Goal: Information Seeking & Learning: Learn about a topic

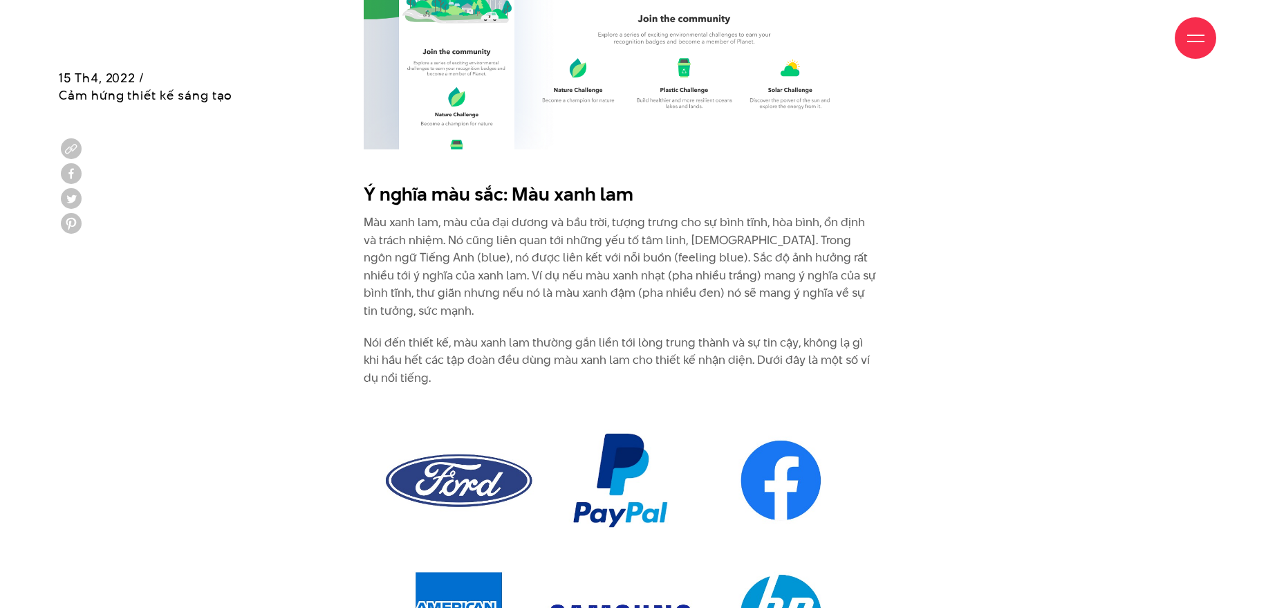
scroll to position [4150, 0]
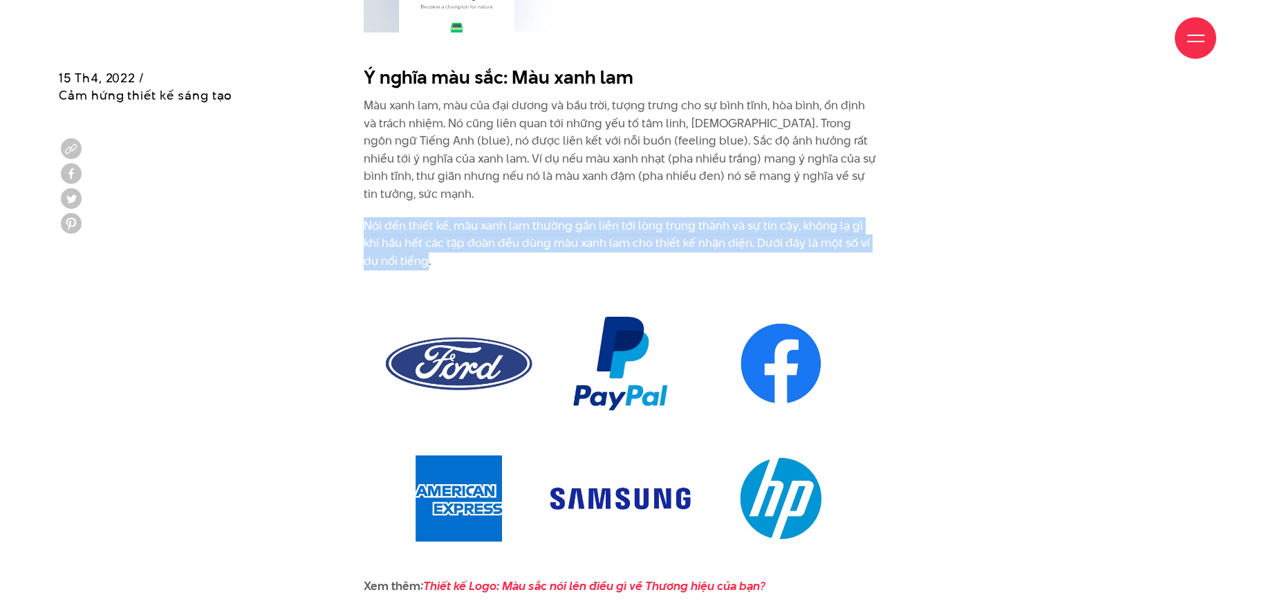
drag, startPoint x: 362, startPoint y: 207, endPoint x: 410, endPoint y: 241, distance: 58.5
click at [410, 241] on div "Ý nghĩa màu sắc : Màu đỏ Màu đỏ là một trong nhóm ba màu cơ bản. Màu đỏ tượng t…" at bounding box center [638, 135] width 596 height 5666
copy p "Nói đến thiết kế, màu xanh lam thường gắn liền tới lòng trung thành và sự tin c…"
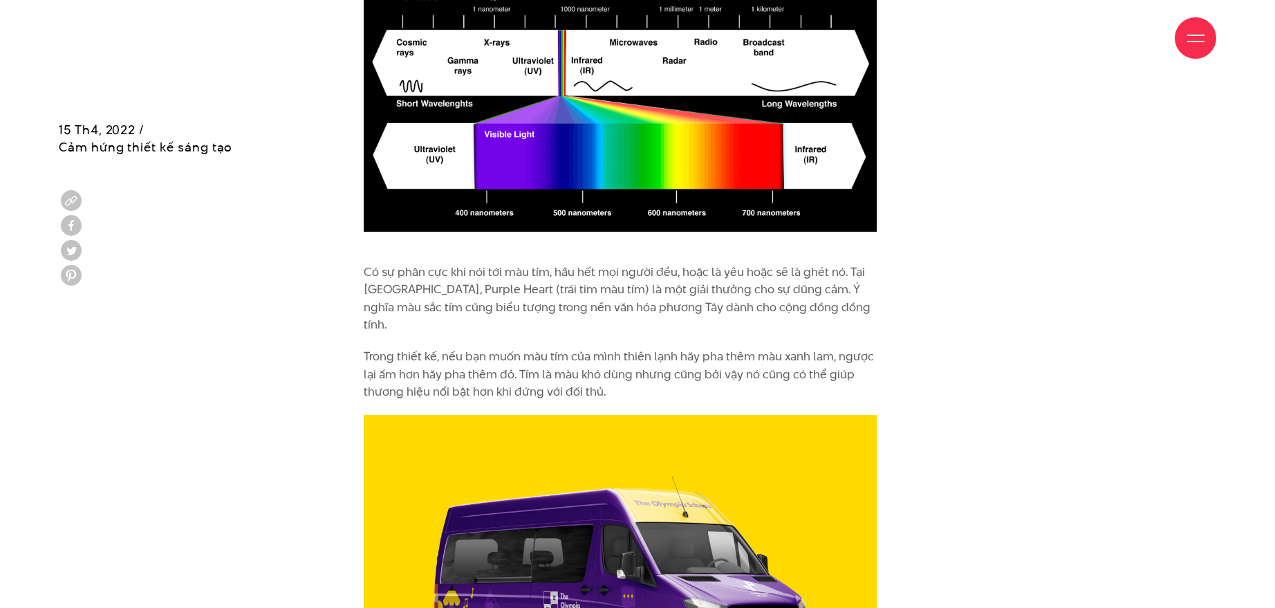
scroll to position [5015, 0]
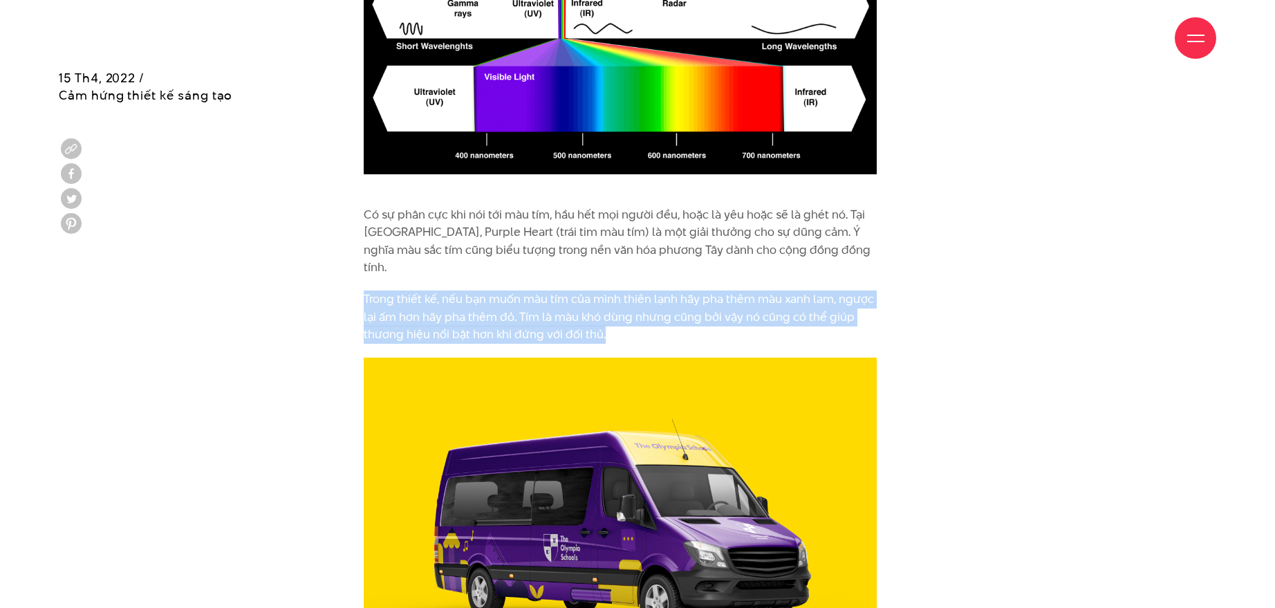
drag, startPoint x: 365, startPoint y: 264, endPoint x: 624, endPoint y: 296, distance: 260.7
click at [624, 296] on p "Trong thiết kế, nếu bạn muốn màu tím của mình thiên lạnh hãy pha thêm màu xanh …" at bounding box center [620, 317] width 513 height 53
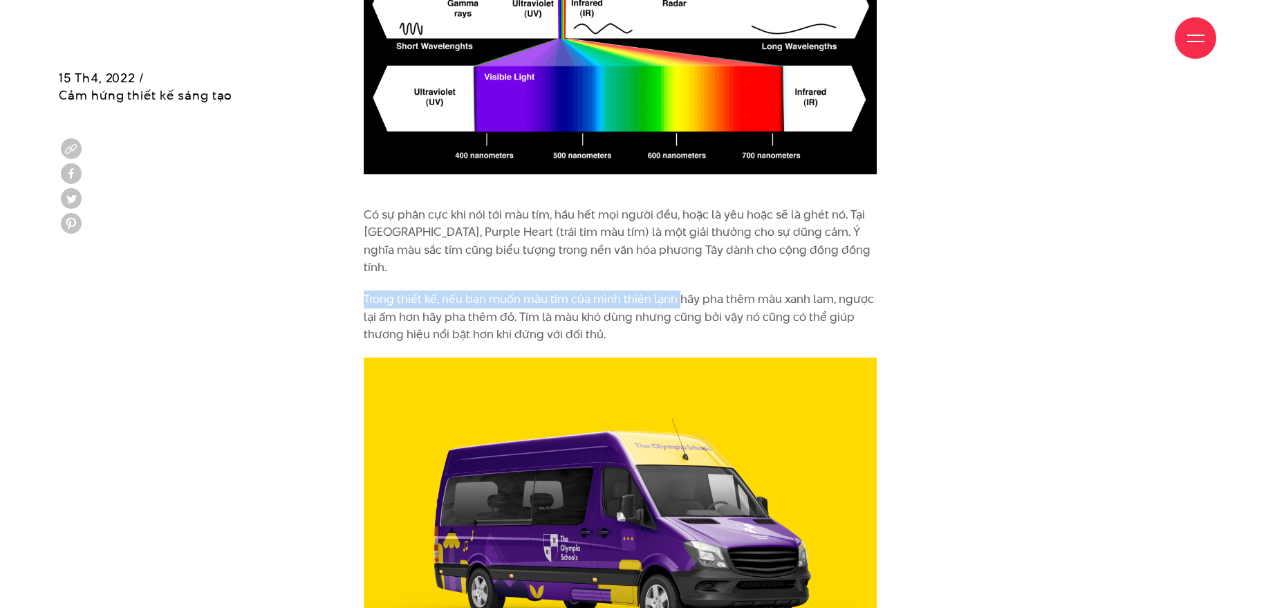
drag, startPoint x: 363, startPoint y: 258, endPoint x: 678, endPoint y: 266, distance: 314.8
click at [710, 291] on p "Trong thiết kế, nếu bạn muốn màu tím của mình thiên lạnh hãy pha thêm màu xanh …" at bounding box center [620, 317] width 513 height 53
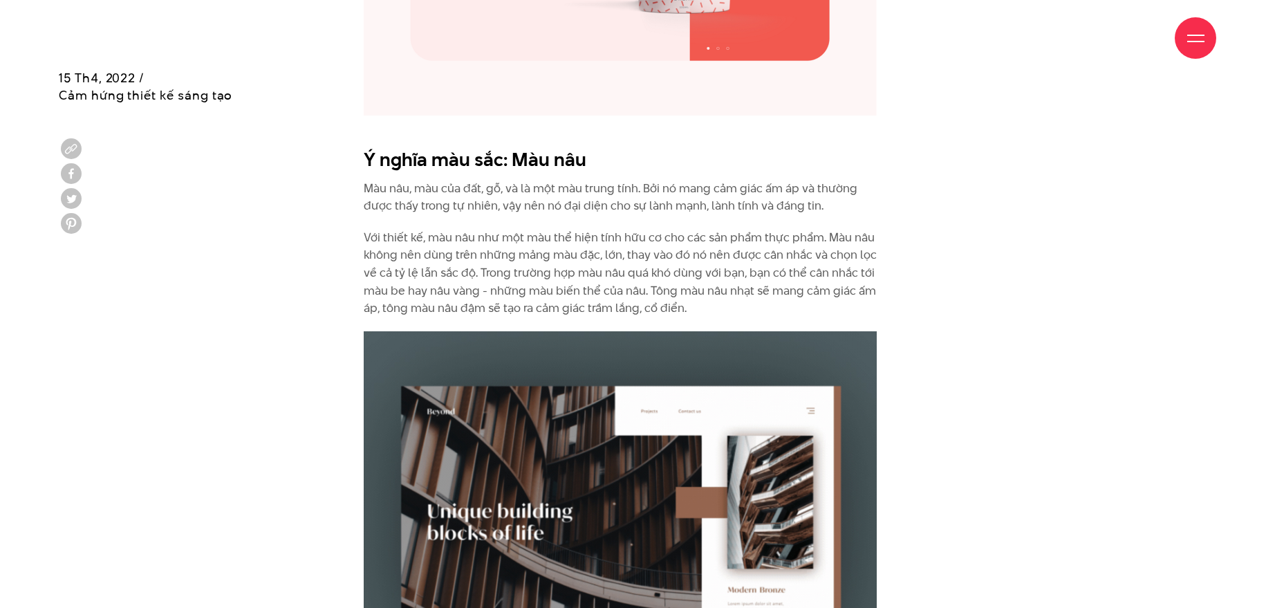
scroll to position [6225, 0]
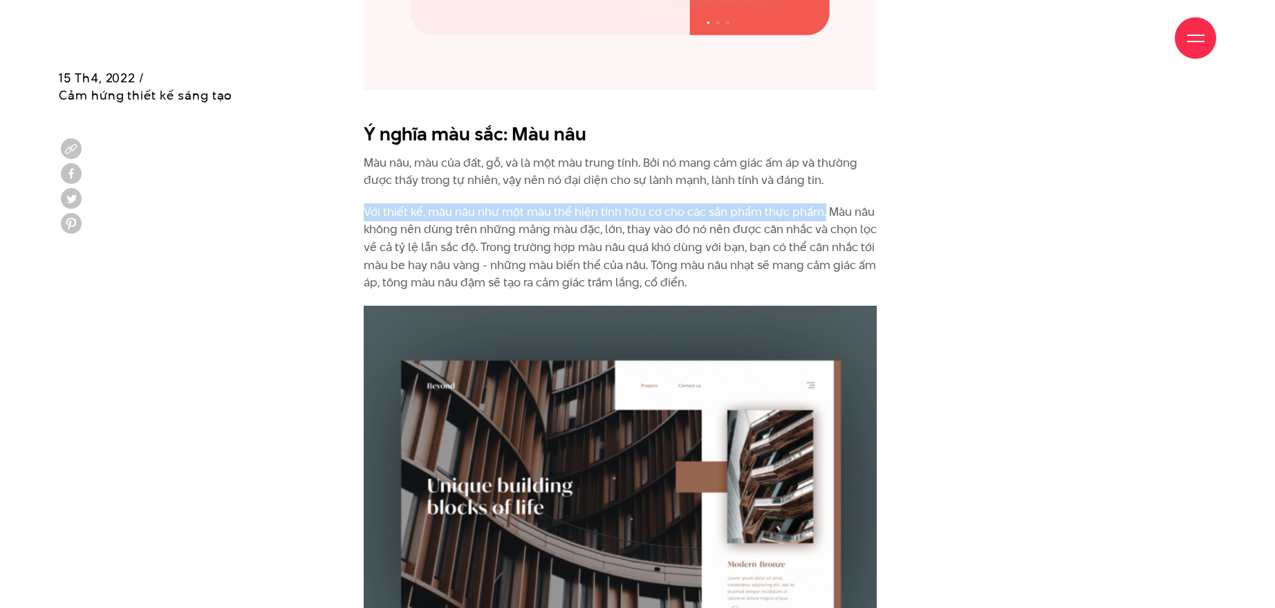
drag, startPoint x: 365, startPoint y: 176, endPoint x: 825, endPoint y: 165, distance: 460.1
copy p "Với thiết kế, màu nâu như một màu thể hiện tính hữu cơ cho các sản phẩm thực ph…"
